Goal: Task Accomplishment & Management: Use online tool/utility

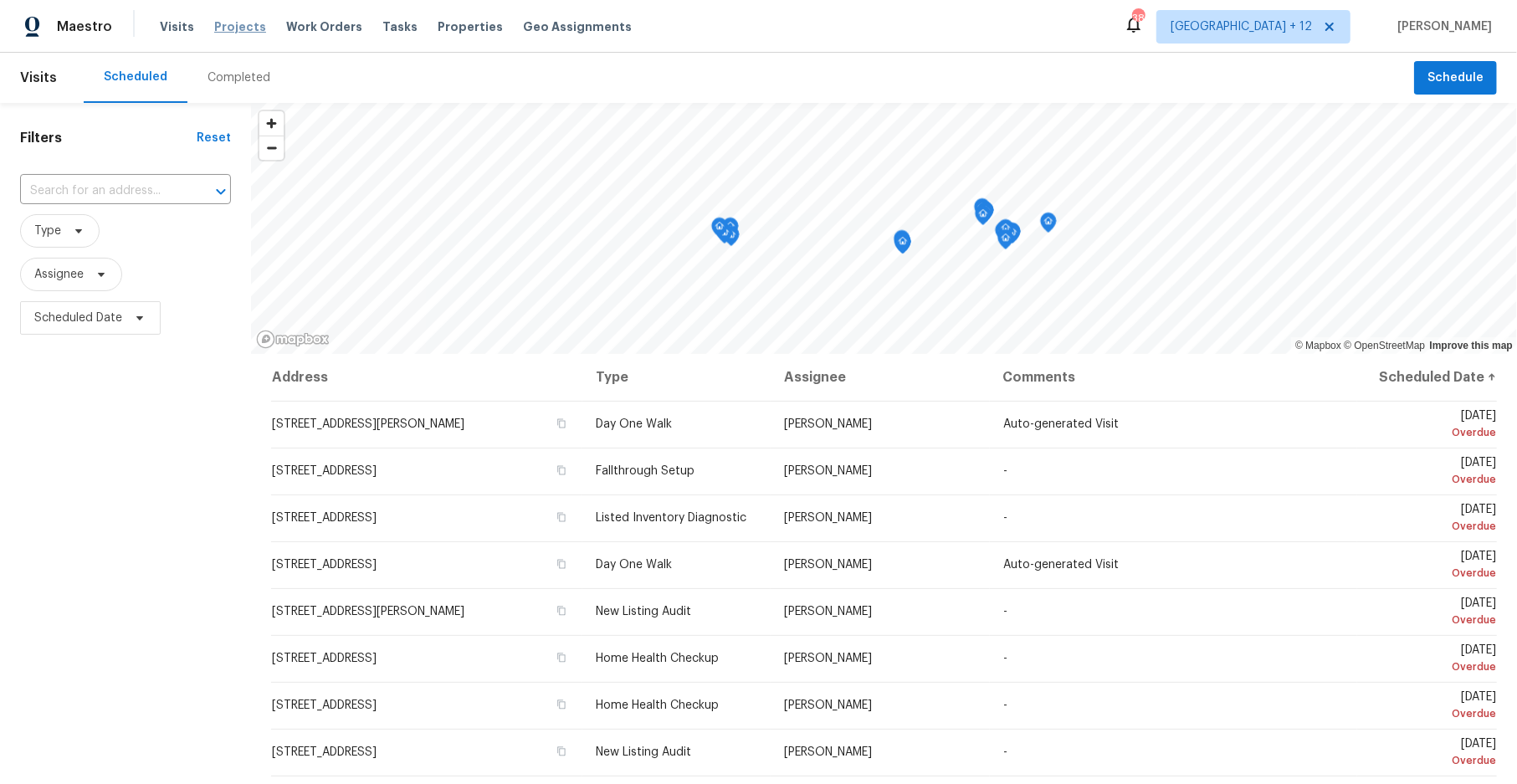
click at [216, 31] on span "Projects" at bounding box center [240, 26] width 52 height 17
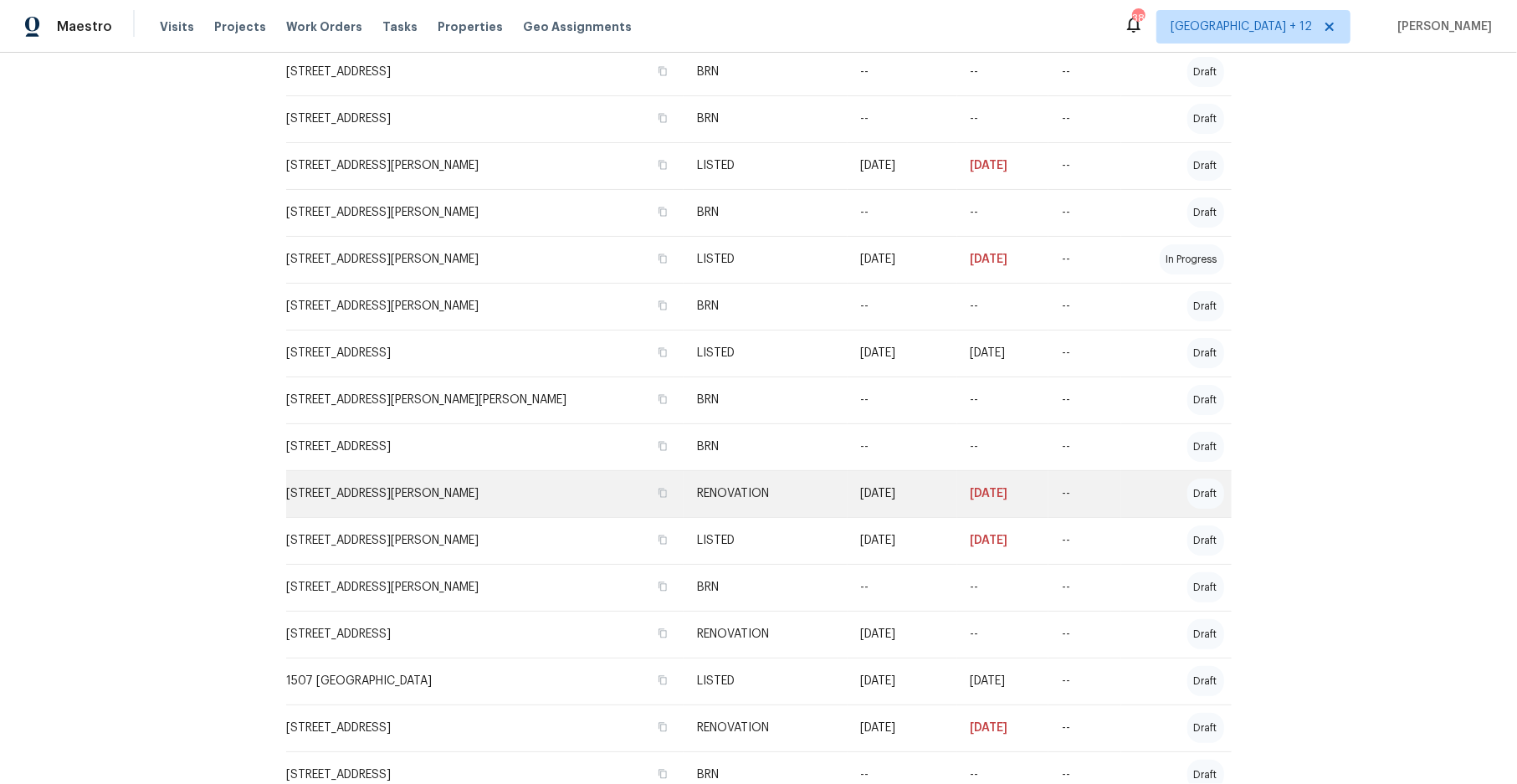
scroll to position [843, 0]
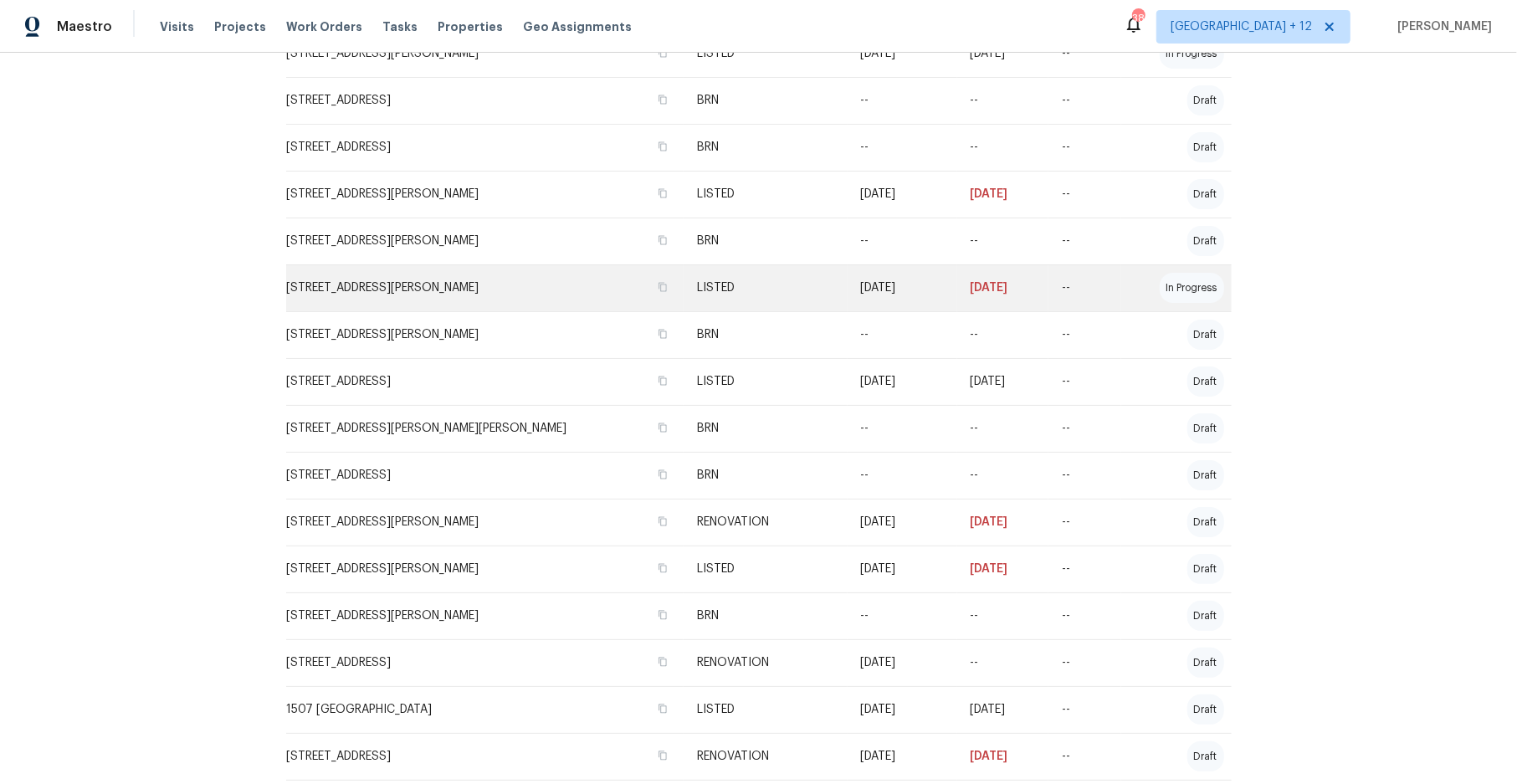
click at [535, 286] on td "[STREET_ADDRESS][PERSON_NAME]" at bounding box center [485, 287] width 398 height 47
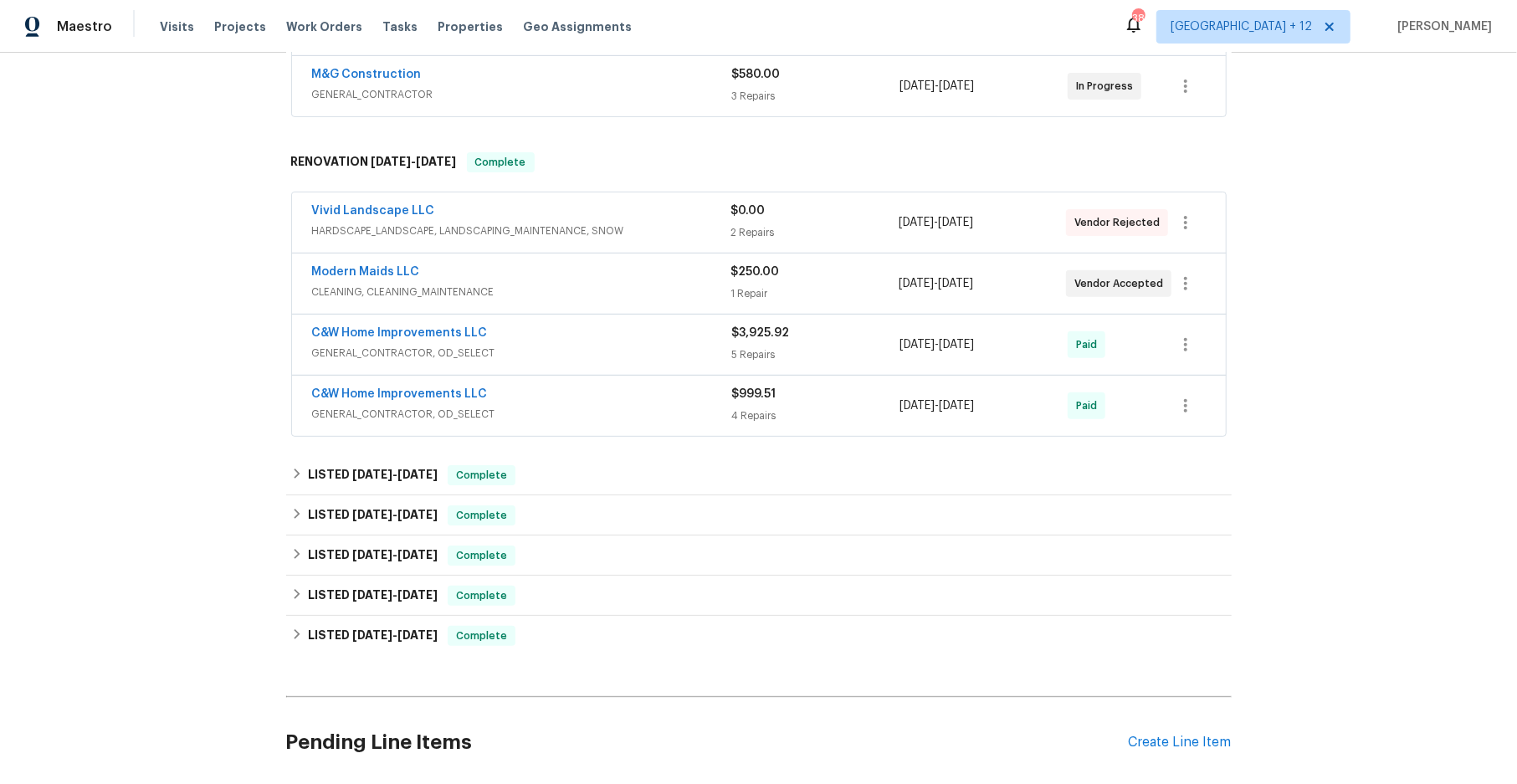
scroll to position [502, 0]
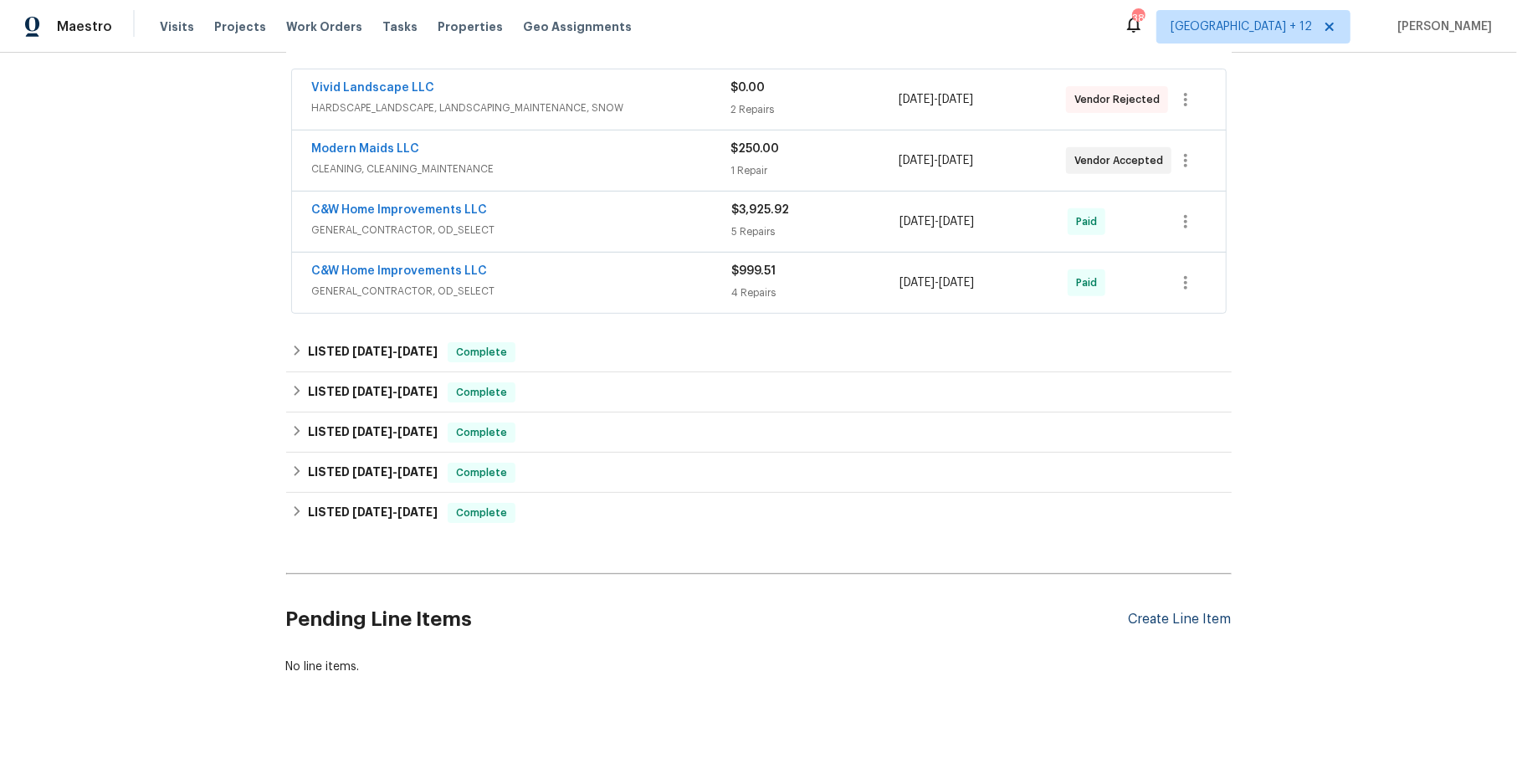
click at [909, 470] on div "Create Line Item" at bounding box center [1180, 620] width 103 height 16
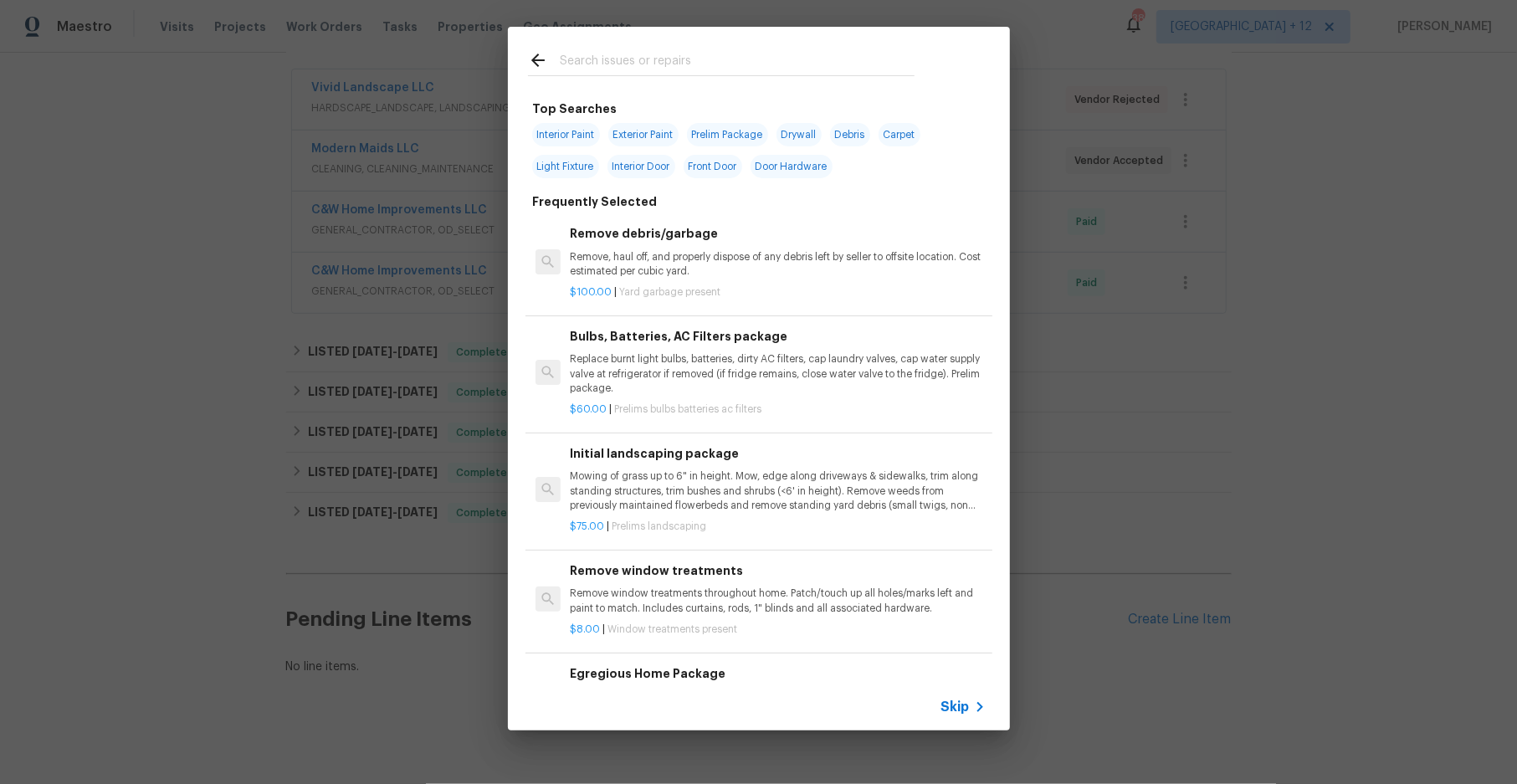
click at [909, 470] on span "Skip" at bounding box center [955, 706] width 28 height 17
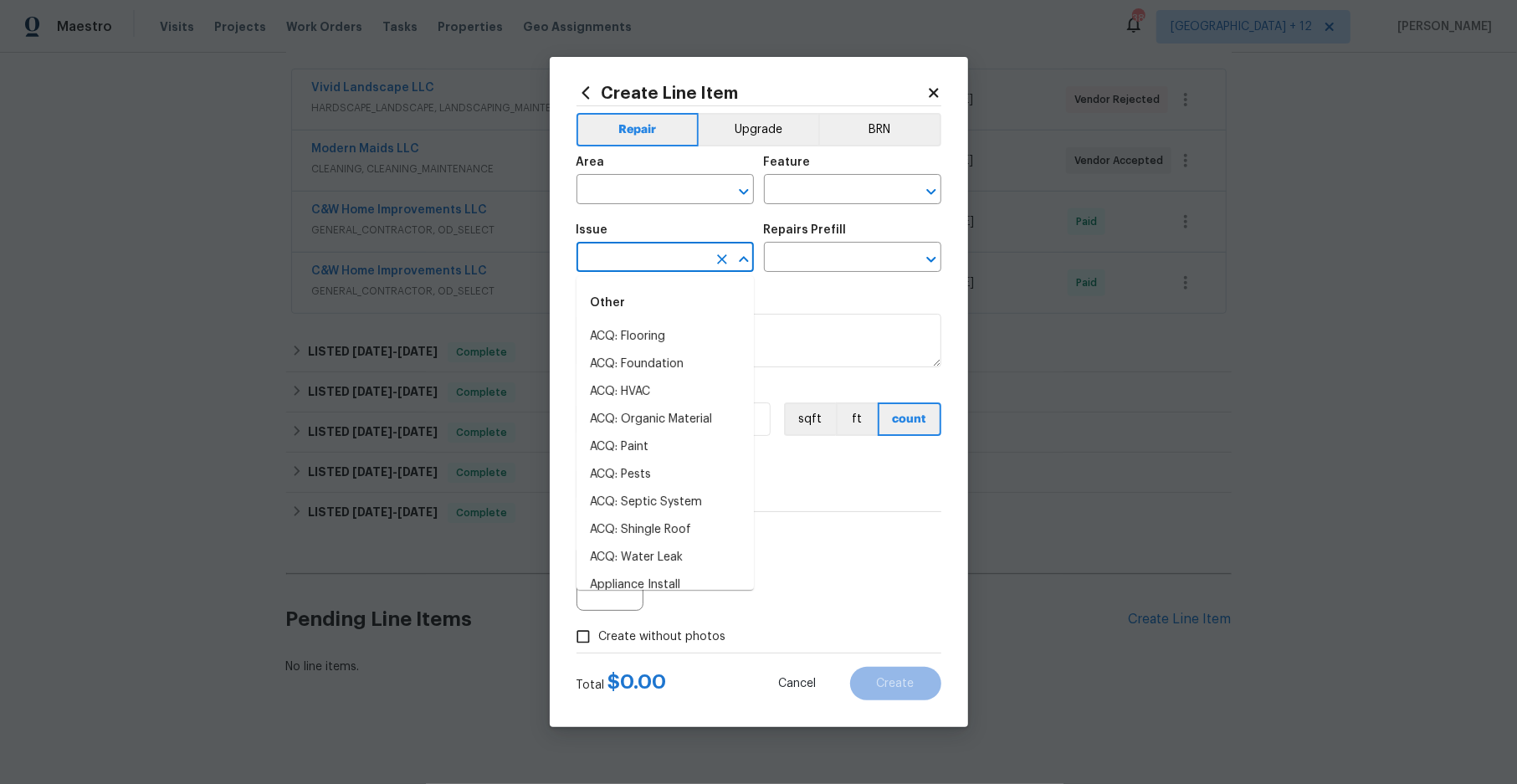
click at [678, 250] on input "text" at bounding box center [642, 259] width 131 height 26
click at [645, 439] on li "Interior Paint" at bounding box center [665, 449] width 177 height 27
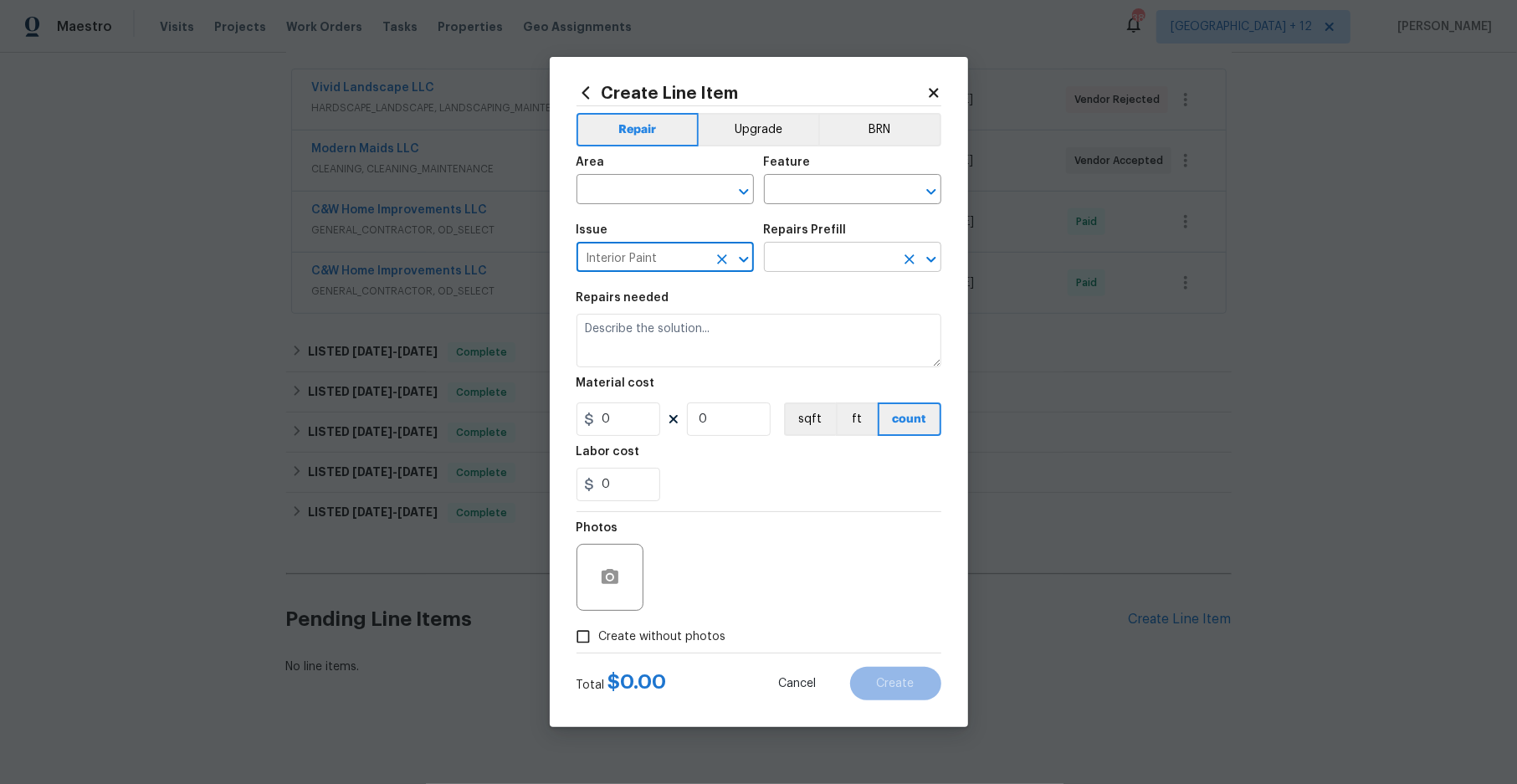
type input "Interior Paint"
click at [843, 268] on input "text" at bounding box center [829, 259] width 131 height 26
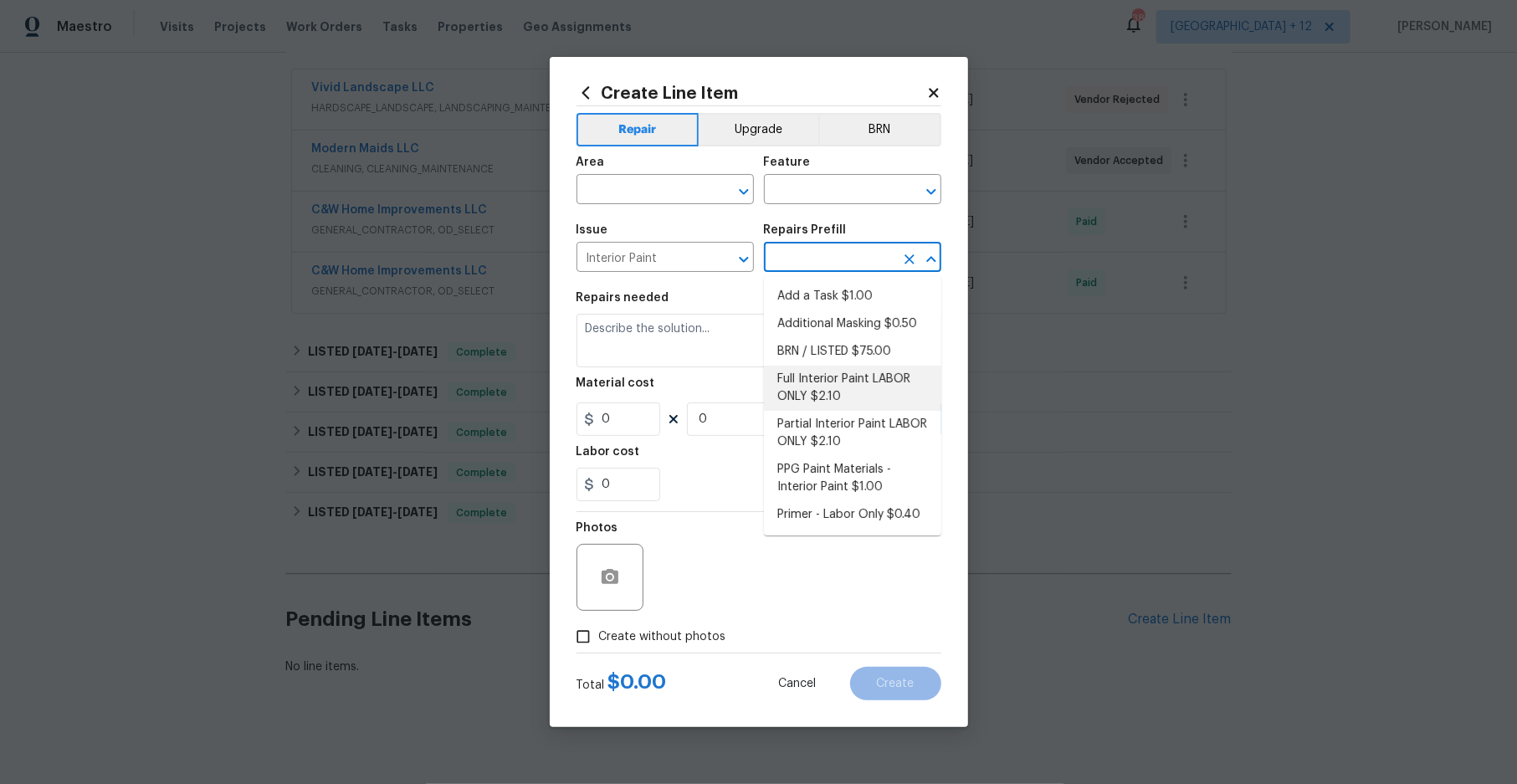
click at [866, 387] on li "Full Interior Paint LABOR ONLY $2.10" at bounding box center [852, 388] width 177 height 45
type input "Overall Paint"
type input "Full Interior Paint LABOR ONLY $2.10"
type textarea "Full Interior paint - (walls, ceilings, trim, and doors) - PAINT PROVIDED BY OP…"
type input "2.1"
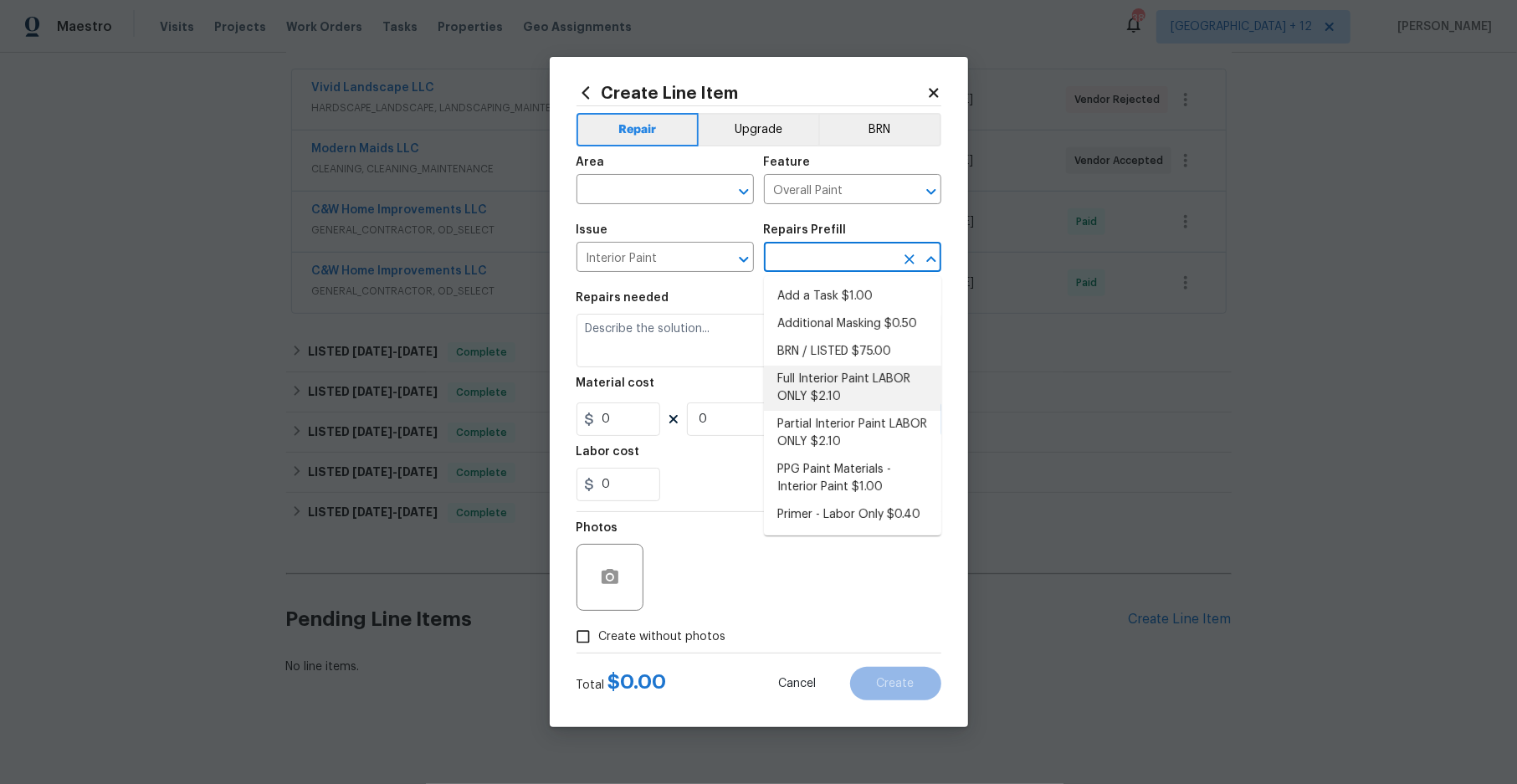
type input "1"
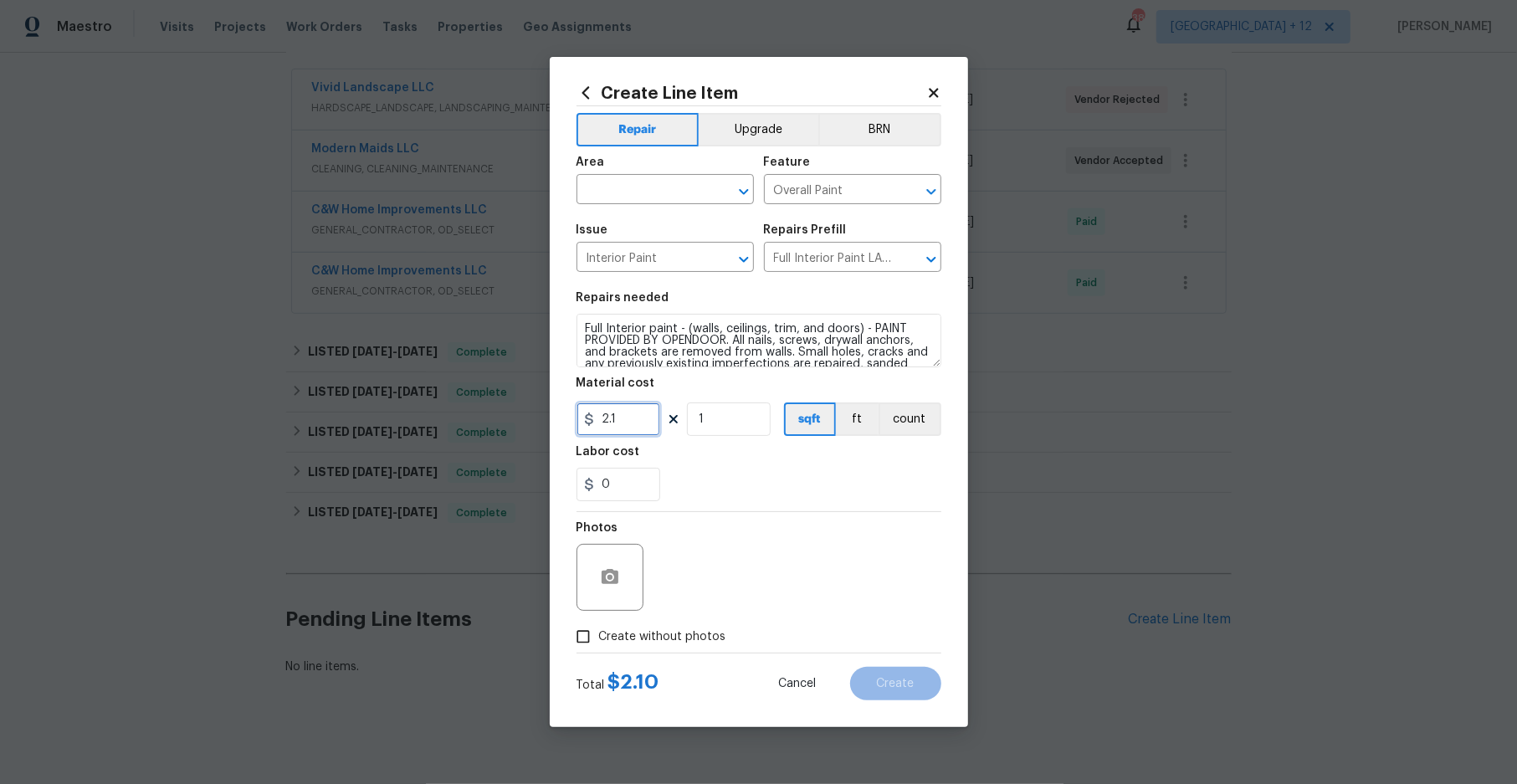
click at [631, 408] on input "2.1" at bounding box center [618, 419] width 84 height 34
click at [717, 470] on div "0" at bounding box center [758, 485] width 365 height 34
